Goal: Information Seeking & Learning: Learn about a topic

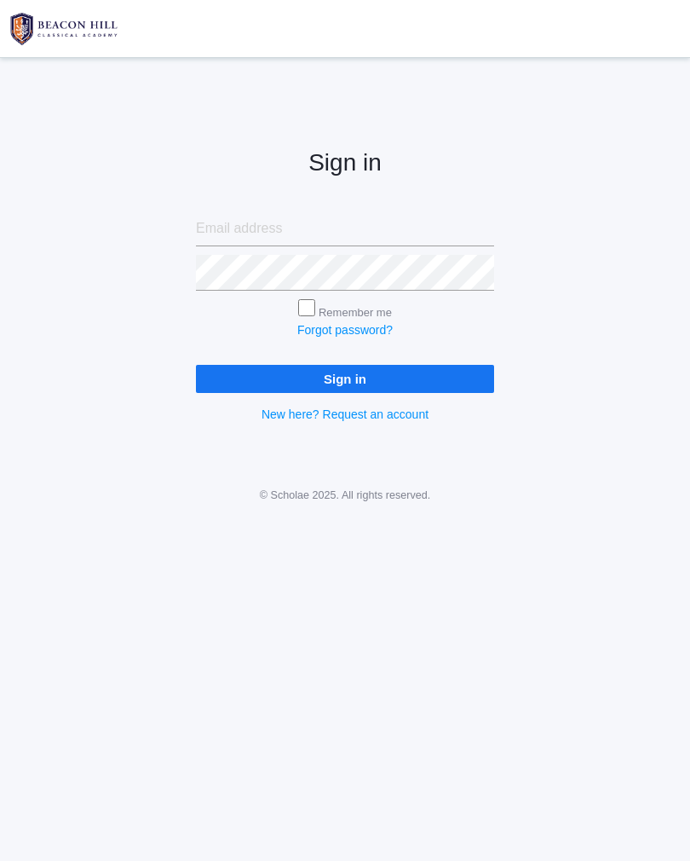
click at [439, 383] on input "Sign in" at bounding box center [345, 379] width 298 height 28
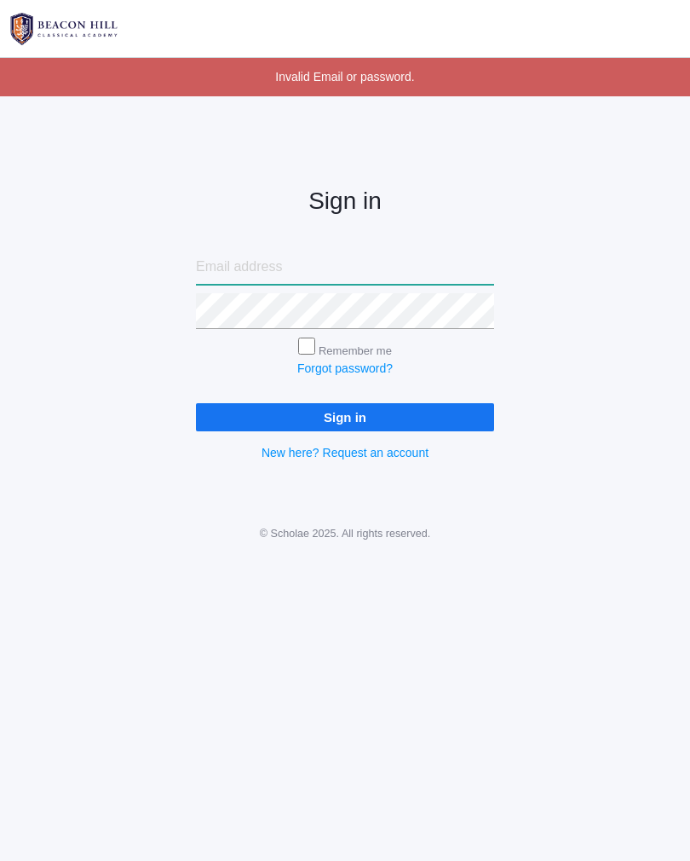
type input "[PERSON_NAME][EMAIL_ADDRESS][PERSON_NAME][DOMAIN_NAME]"
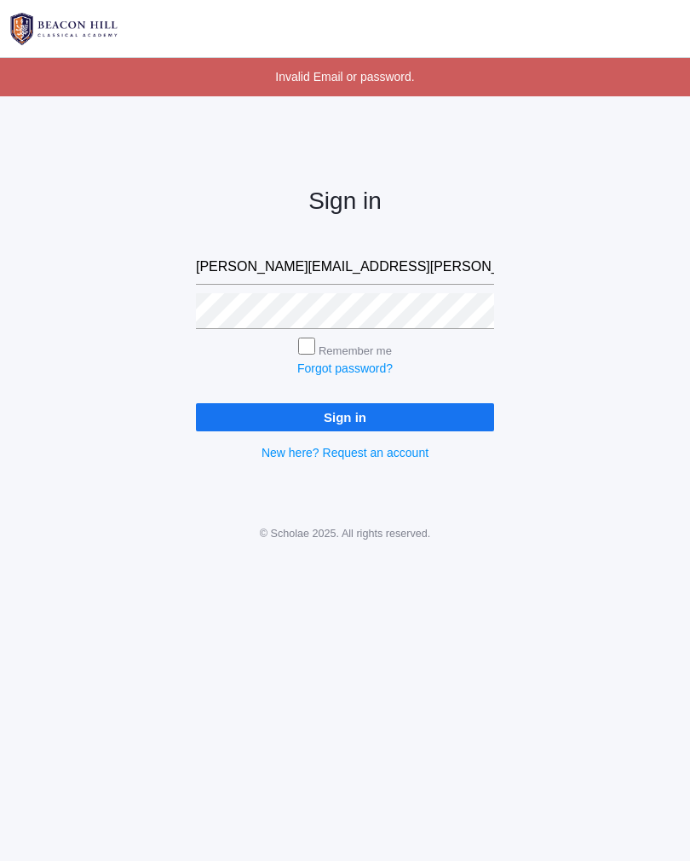
click at [414, 417] on input "Sign in" at bounding box center [345, 417] width 298 height 28
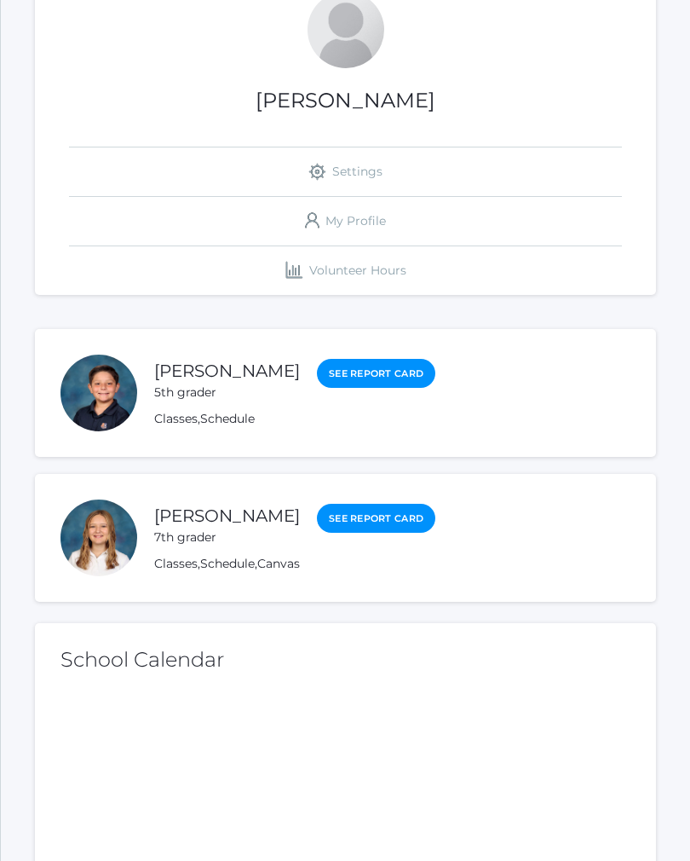
scroll to position [224, 0]
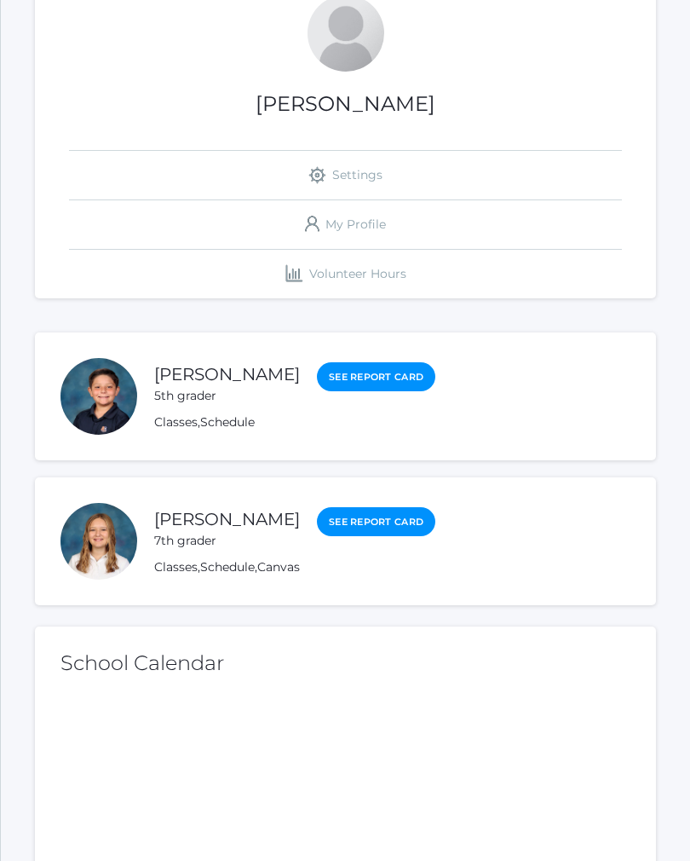
click at [358, 363] on link "See Report Card" at bounding box center [376, 377] width 118 height 30
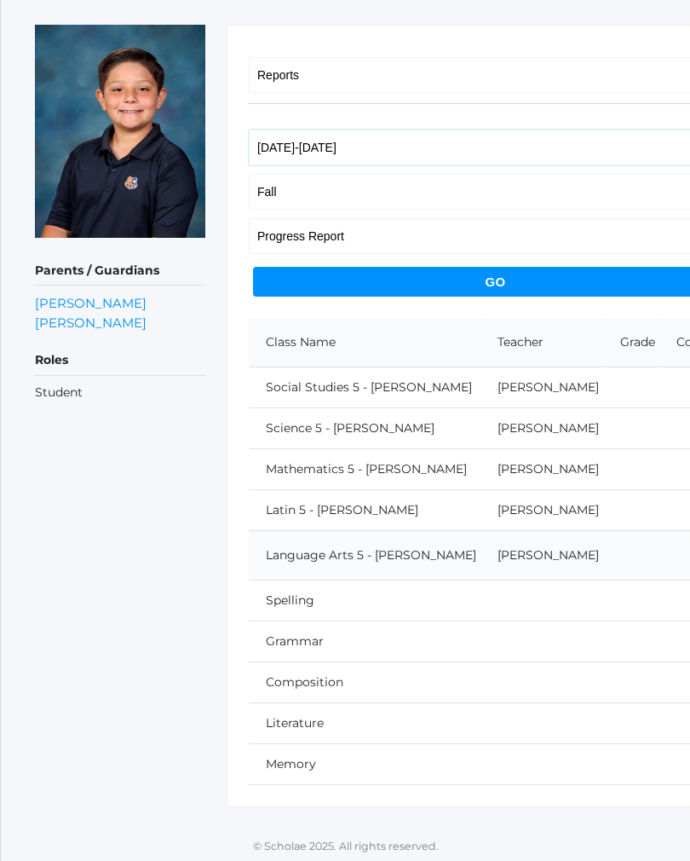
click at [424, 165] on select "2019-2020 2020-2021 2021-2022 2022-2023 2023-2024 2024-2025 2025-2026" at bounding box center [491, 148] width 485 height 36
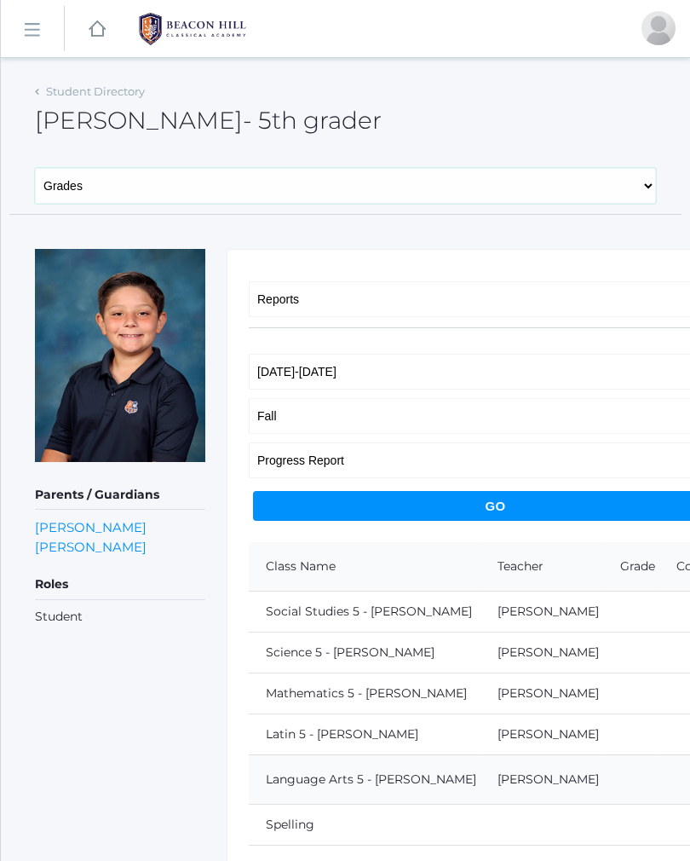
click at [271, 173] on select "General Family Lesson Plans Attendance Contacts Classes Schedule Grades Medical" at bounding box center [345, 186] width 621 height 36
select select "/students/3557/classes"
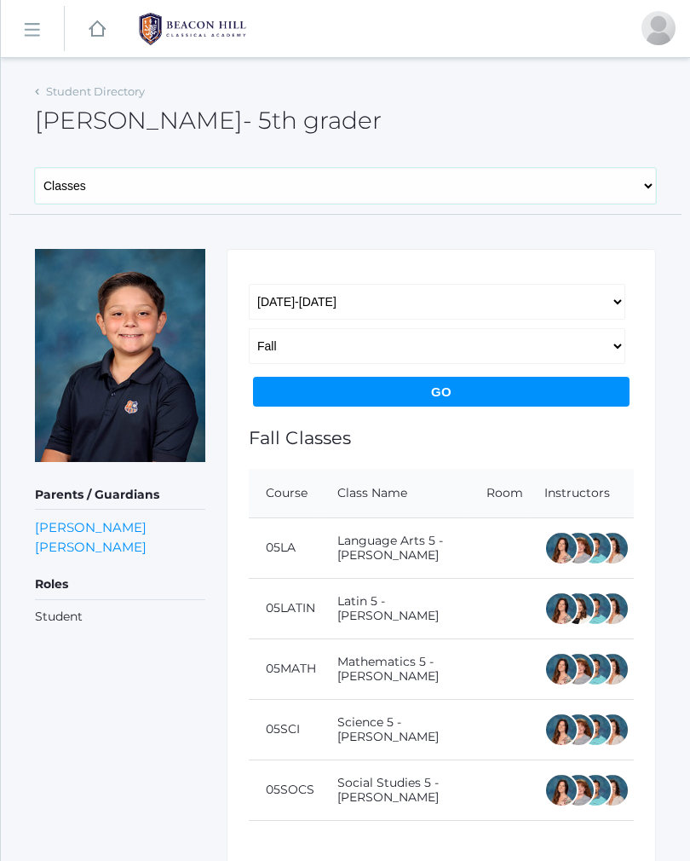
click at [284, 178] on select "General Family Lesson Plans Attendance Contacts Classes Schedule Grades Medical" at bounding box center [345, 186] width 621 height 36
select select "/students/3557/schedule"
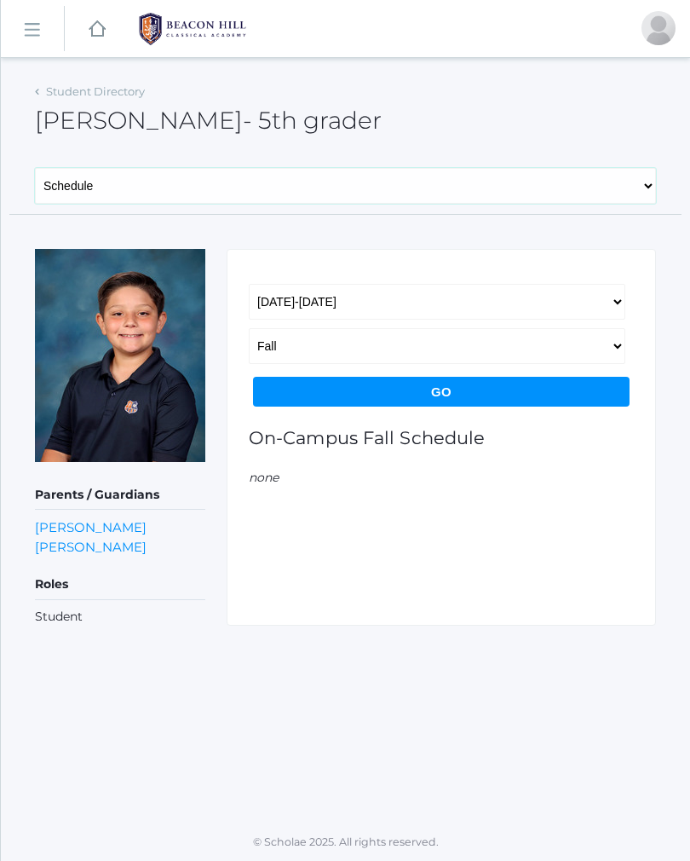
click at [317, 176] on select "General Family Lesson Plans Attendance Contacts Classes Schedule Grades Medical" at bounding box center [345, 186] width 621 height 36
select select "/students/3557/lesson-plans"
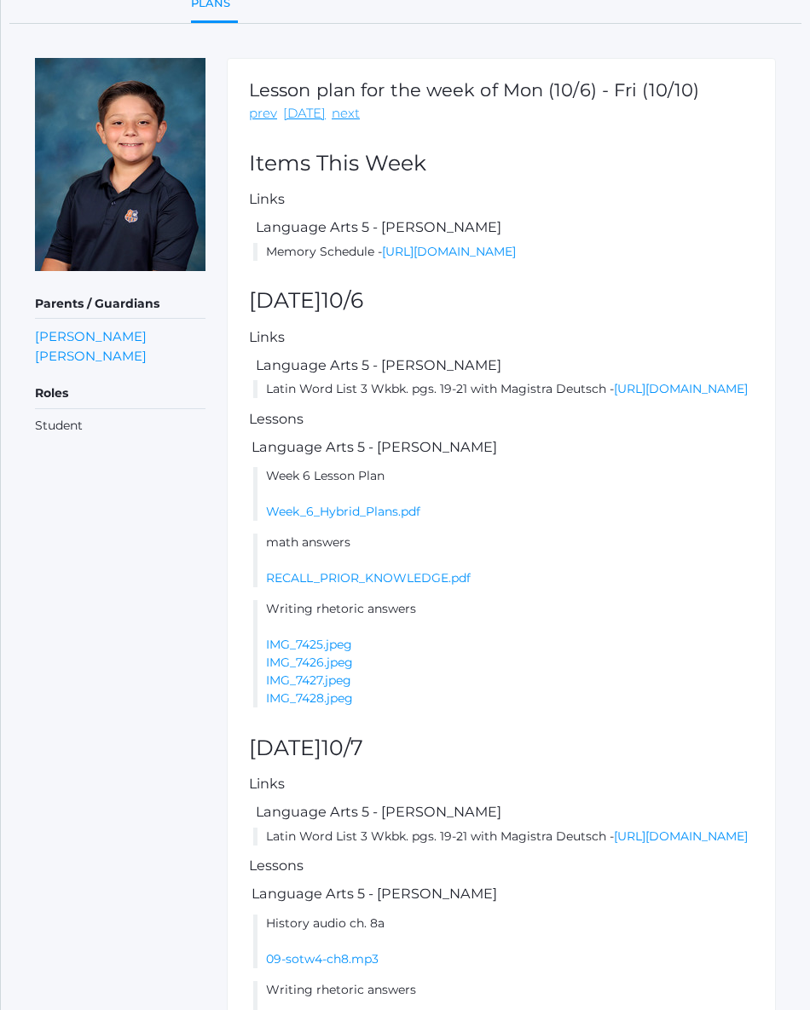
scroll to position [231, 0]
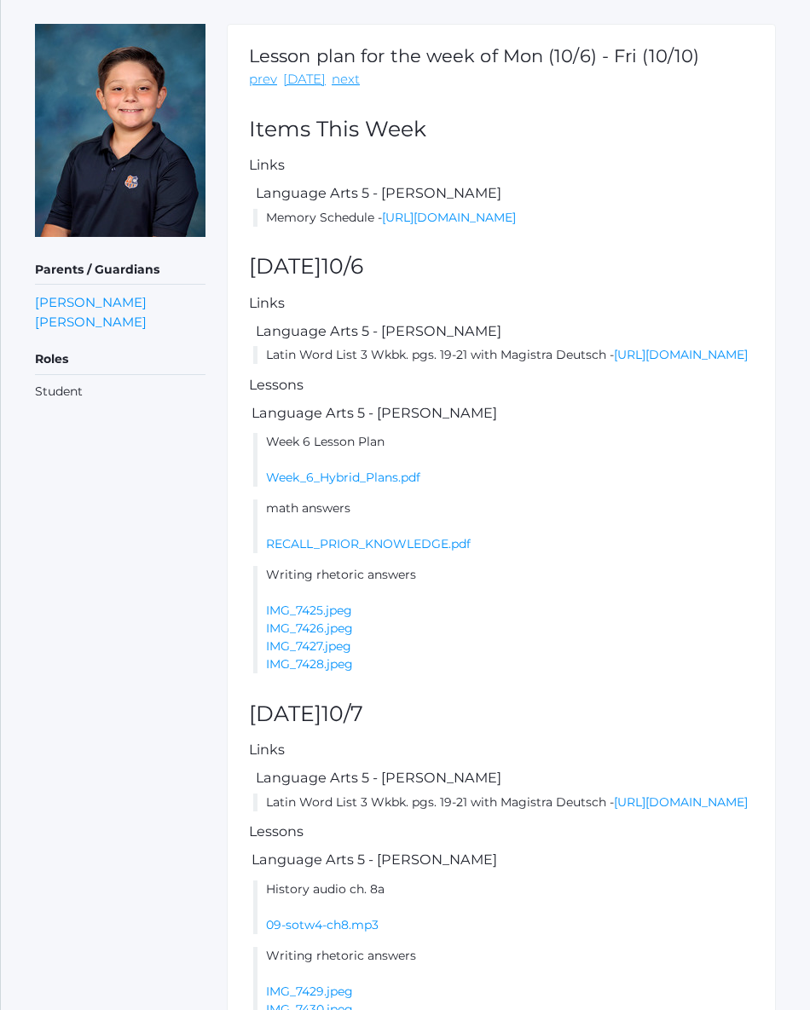
click at [654, 365] on li "Latin Word List 3 Wkbk. pgs. 19-21 with Magistra Deutsch - [URL][DOMAIN_NAME]" at bounding box center [503, 356] width 500 height 18
click at [647, 363] on link "https://drive.google.com/file/d/11ZdZv5Va2JF2OwrC22_rAItV-G-TTPDR/view?usp=shar…" at bounding box center [681, 355] width 134 height 15
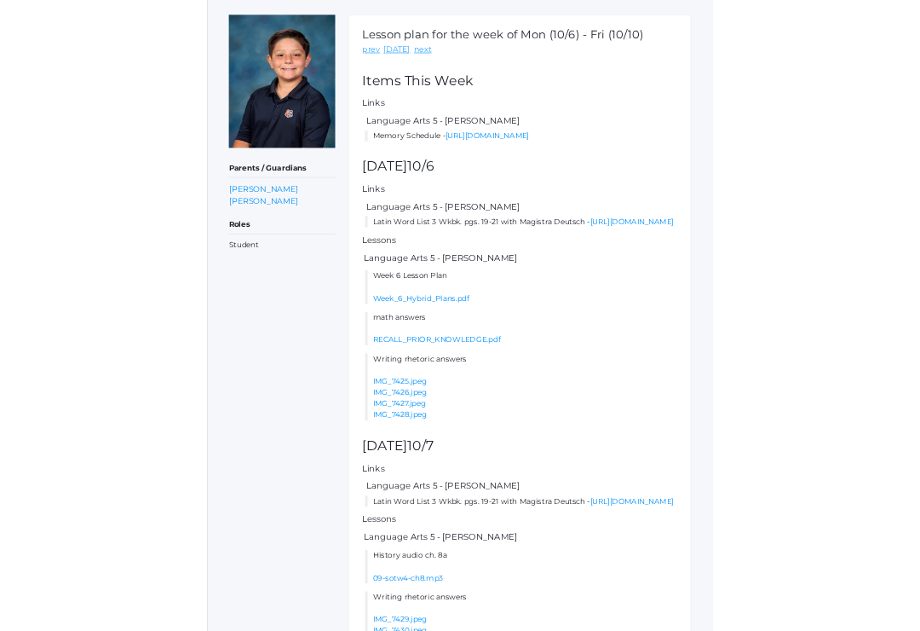
scroll to position [394, 0]
